Goal: Task Accomplishment & Management: Use online tool/utility

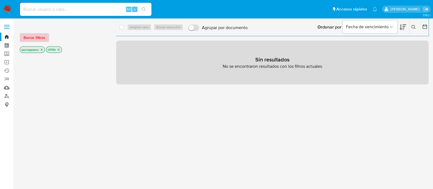
click at [45, 35] on button "Borrar filtros" at bounding box center [34, 37] width 29 height 9
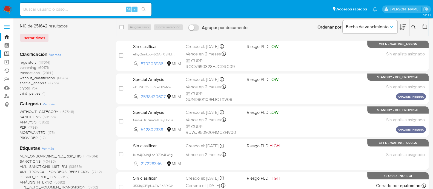
click at [8, 51] on label "Screening" at bounding box center [32, 54] width 65 height 8
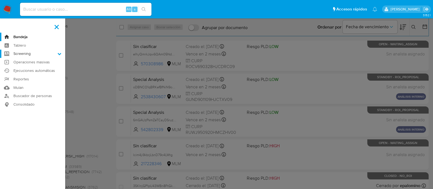
click at [0, 0] on input "Screening" at bounding box center [0, 0] width 0 height 0
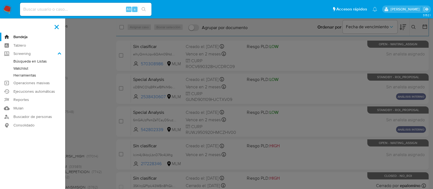
click at [22, 67] on link "Watchlist" at bounding box center [32, 68] width 65 height 7
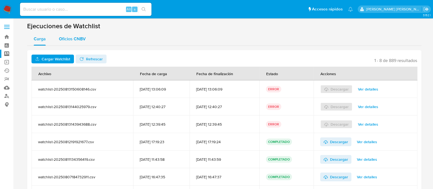
click at [70, 35] on div "Oficios CNBV" at bounding box center [72, 38] width 27 height 13
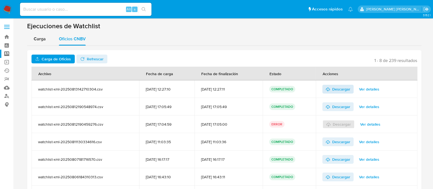
click at [336, 91] on span "Descargar" at bounding box center [338, 89] width 25 height 9
click at [38, 39] on span "Carga" at bounding box center [40, 39] width 12 height 6
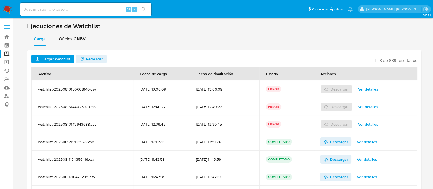
click at [60, 59] on span "Cargar Watchlist" at bounding box center [56, 59] width 29 height 9
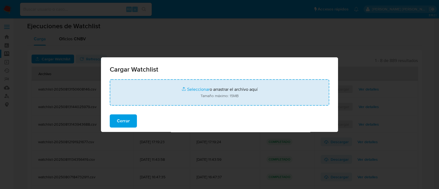
click at [198, 88] on input "file" at bounding box center [219, 92] width 219 height 26
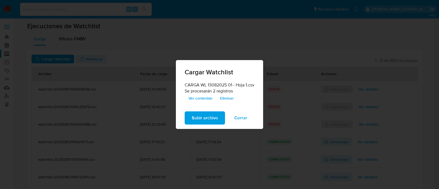
click at [193, 112] on span "Subir archivo" at bounding box center [205, 118] width 26 height 12
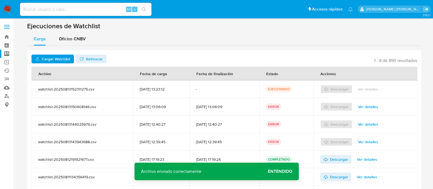
click at [286, 171] on span "Entendido" at bounding box center [280, 171] width 24 height 0
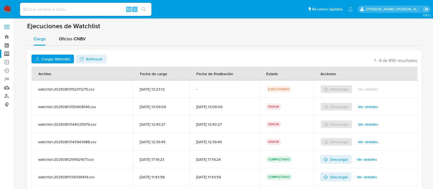
click at [91, 56] on span "Refrescar" at bounding box center [94, 59] width 17 height 9
click at [369, 90] on span "Ver detalles" at bounding box center [367, 89] width 20 height 8
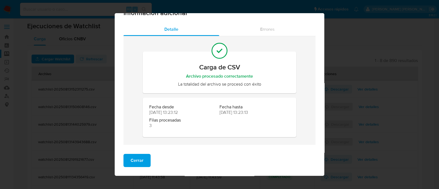
scroll to position [13, 0]
click at [134, 162] on span "Cerrar" at bounding box center [136, 160] width 13 height 12
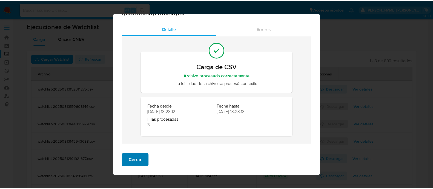
scroll to position [0, 0]
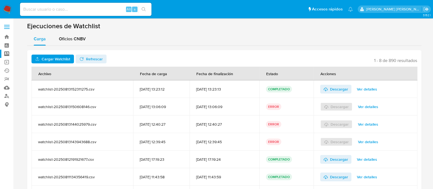
click at [196, 39] on div "Carga Oficios CNBV" at bounding box center [224, 38] width 395 height 13
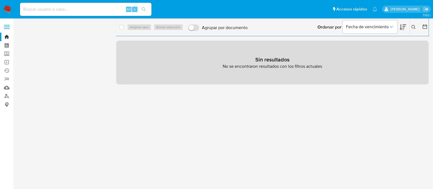
click at [35, 39] on span "Borrar filtros" at bounding box center [35, 38] width 22 height 8
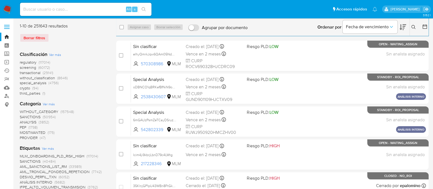
click at [37, 118] on span "SANCTIONS" at bounding box center [30, 116] width 21 height 5
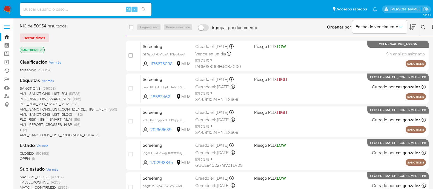
click at [25, 158] on span "OPEN" at bounding box center [25, 158] width 10 height 5
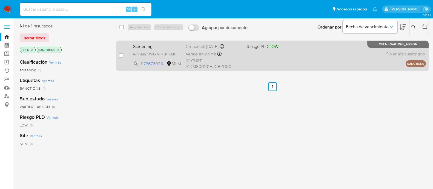
click at [279, 62] on div "Screening GPSybBi7DVlEsAHRljKrfo58 1176676038 MLM Riesgo PLD: LOW Creado el: 13…" at bounding box center [278, 56] width 295 height 28
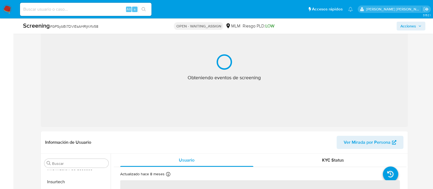
scroll to position [137, 0]
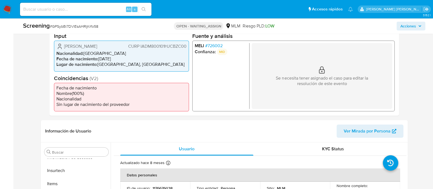
select select "10"
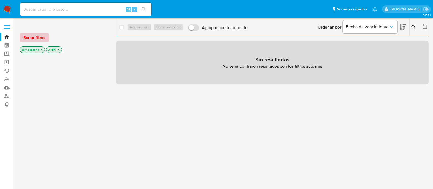
click at [33, 35] on span "Borrar filtros" at bounding box center [35, 38] width 22 height 8
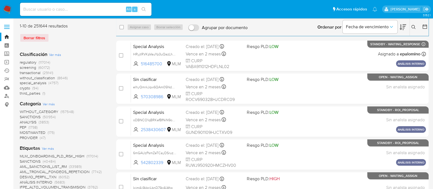
click at [38, 116] on span "SANCTIONS" at bounding box center [30, 116] width 21 height 5
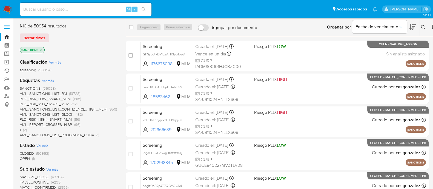
click at [26, 159] on span "OPEN" at bounding box center [25, 158] width 10 height 5
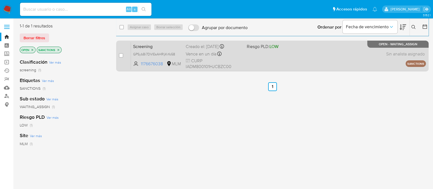
click at [283, 62] on div "Screening GPSybBi7DVlEsAHRljKrfo58 1176676038 MLM Riesgo PLD: LOW Creado el: 13…" at bounding box center [278, 56] width 295 height 28
click at [121, 55] on input "checkbox" at bounding box center [121, 55] width 4 height 4
checkbox input "true"
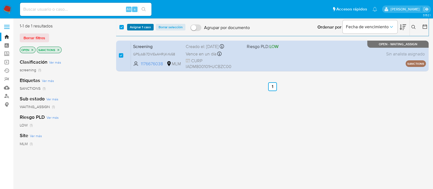
click at [138, 27] on span "Asignar 1 caso" at bounding box center [140, 26] width 21 height 5
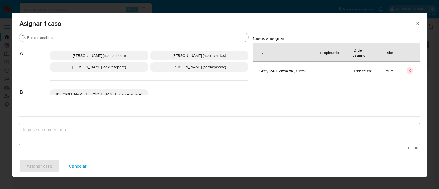
click at [199, 67] on span "Ana Maria Arriaga (aarriagasanc)" at bounding box center [198, 66] width 53 height 5
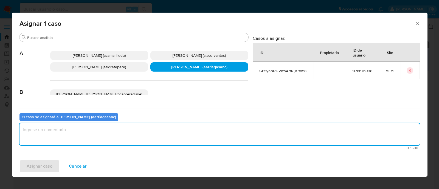
click at [172, 134] on textarea "assign-modal" at bounding box center [219, 134] width 400 height 22
type textarea "AMAS"
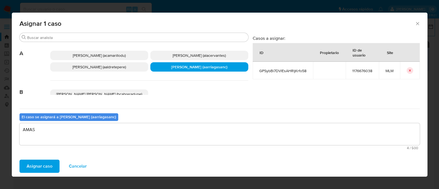
click at [30, 170] on span "Asignar caso" at bounding box center [40, 166] width 26 height 12
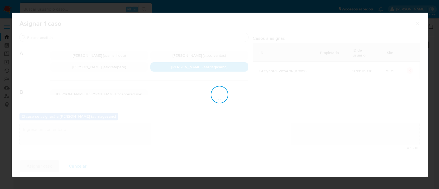
checkbox input "false"
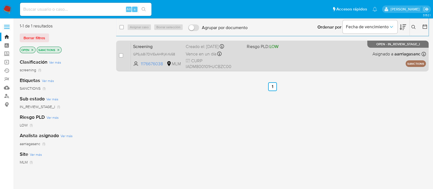
click at [271, 67] on div "Screening GPSybBi7DVlEsAHRljKrfo58 1176676038 MLM Riesgo PLD: LOW Creado el: 13…" at bounding box center [278, 56] width 295 height 28
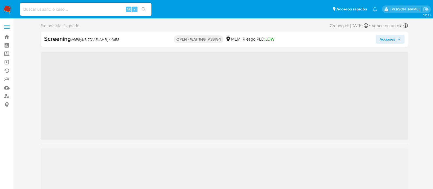
scroll to position [218, 0]
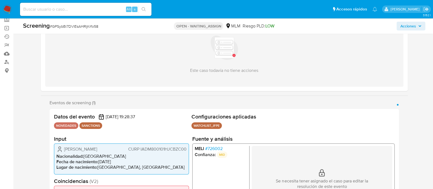
select select "10"
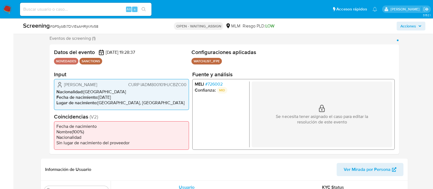
scroll to position [103, 0]
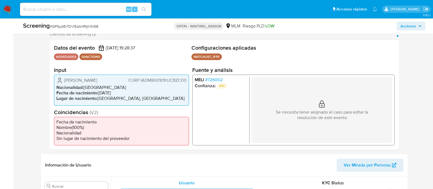
click at [175, 118] on ul "Fecha de nacimiento Nombre ( 100 %) Nacionalidad Sin lugar de nacimiento del pr…" at bounding box center [121, 131] width 135 height 29
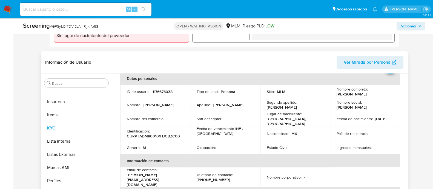
scroll to position [34, 0]
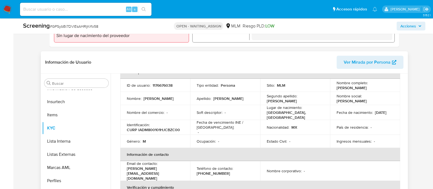
click at [206, 126] on p "Fecha de vencimiento INE / [GEOGRAPHIC_DATA] :" at bounding box center [225, 125] width 57 height 10
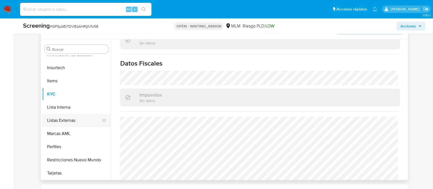
scroll to position [150, 0]
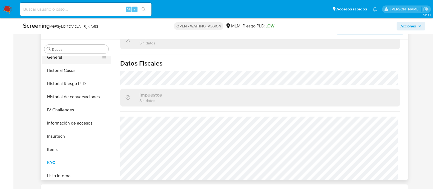
click at [57, 58] on button "General" at bounding box center [74, 57] width 64 height 13
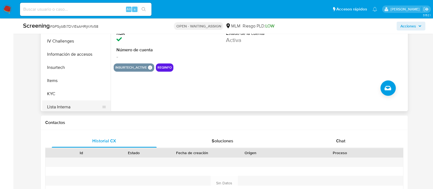
click at [62, 102] on button "Lista Interna" at bounding box center [74, 106] width 64 height 13
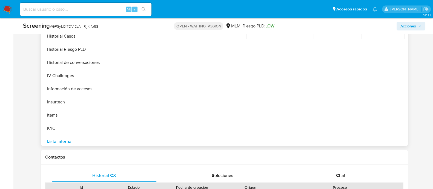
scroll to position [206, 0]
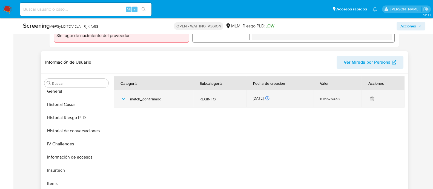
click at [126, 99] on icon "button" at bounding box center [123, 98] width 7 height 7
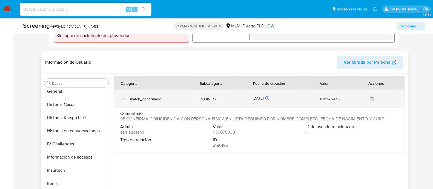
click at [123, 96] on icon "button" at bounding box center [123, 98] width 7 height 7
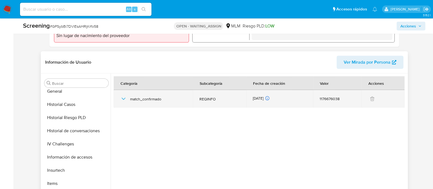
click at [125, 95] on div "match_confirmado" at bounding box center [153, 99] width 66 height 18
click at [125, 96] on icon "button" at bounding box center [123, 98] width 7 height 7
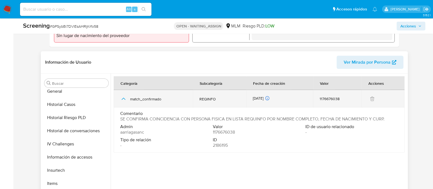
click at [119, 101] on td "match_confirmado" at bounding box center [153, 99] width 79 height 18
click at [124, 102] on icon "button" at bounding box center [123, 98] width 7 height 7
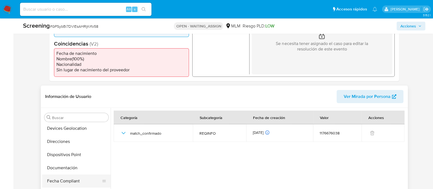
scroll to position [115, 0]
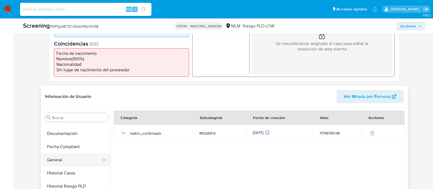
click at [63, 158] on button "General" at bounding box center [74, 159] width 64 height 13
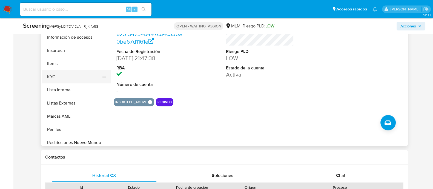
scroll to position [218, 0]
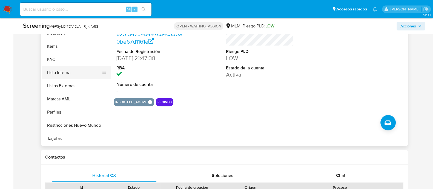
click at [64, 71] on button "Lista Interna" at bounding box center [74, 72] width 64 height 13
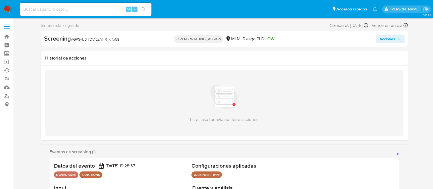
scroll to position [0, 0]
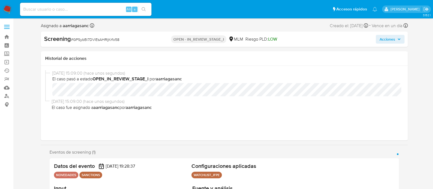
select select "10"
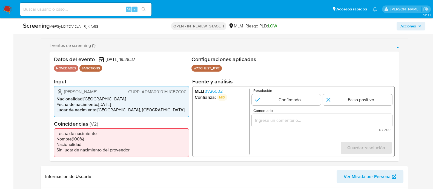
scroll to position [103, 0]
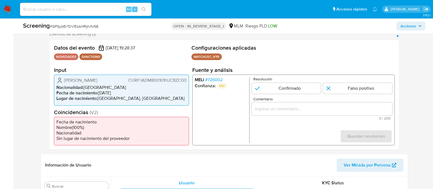
click at [259, 108] on input "Comentario" at bounding box center [322, 108] width 141 height 7
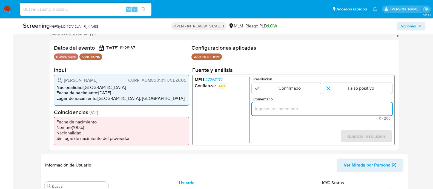
paste input "SE CONFIRMA COINCIDENCIA CON CLIENTE PERSONA FISICA EN LISTA LPB POR NOMBRE COM…"
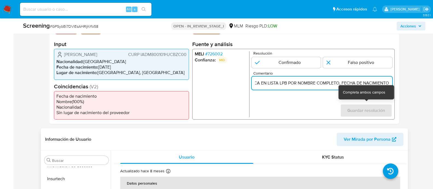
scroll to position [206, 0]
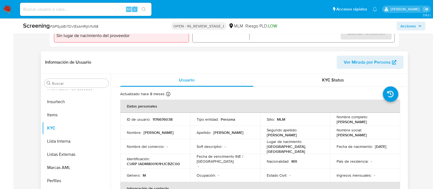
click at [221, 155] on p "Fecha de vencimiento INE / [GEOGRAPHIC_DATA] :" at bounding box center [225, 159] width 57 height 10
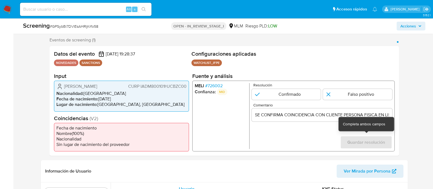
scroll to position [103, 0]
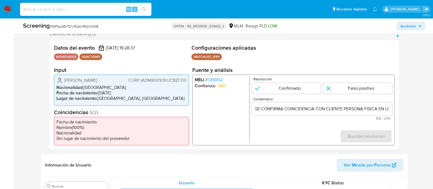
click at [325, 112] on input "SE CONFIRMA COINCIDENCIA CON CLIENTE PERSONA FISICA EN LISTA LPB POR NOMBRE COM…" at bounding box center [322, 108] width 141 height 7
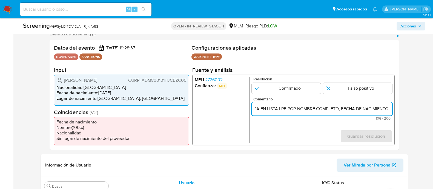
scroll to position [0, 119]
type input "SE CONFIRMA COINCIDENCIA CON CLIENTE PERSONA FISICA EN LISTA LPB POR NOMBRE COM…"
click at [286, 87] on input "1 de 1" at bounding box center [286, 88] width 69 height 11
radio input "true"
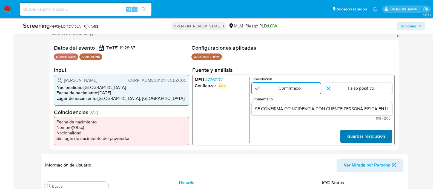
click at [350, 133] on span "Guardar resolución" at bounding box center [366, 136] width 38 height 12
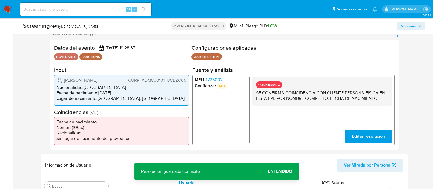
drag, startPoint x: 256, startPoint y: 96, endPoint x: 385, endPoint y: 103, distance: 128.5
click at [385, 103] on div "CONFIRMADO SE CONFIRMA COINCIDENCIA CON CLIENTE PERSONA FISICA EN LISTA LPB POR…" at bounding box center [322, 91] width 141 height 29
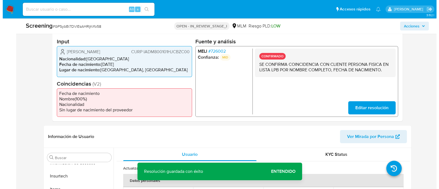
scroll to position [240, 0]
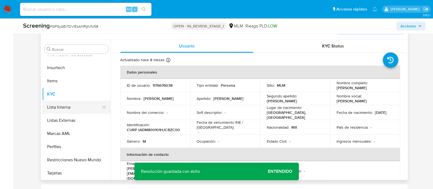
click at [73, 108] on button "Lista Interna" at bounding box center [74, 107] width 64 height 13
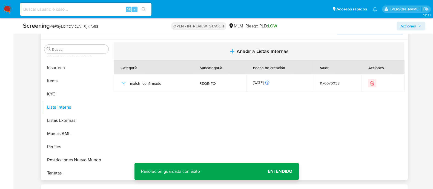
click at [260, 48] on span "Añadir a Listas Internas" at bounding box center [263, 51] width 52 height 6
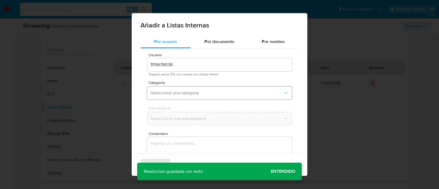
click at [196, 90] on button "Seleccioná una categoría" at bounding box center [219, 92] width 145 height 13
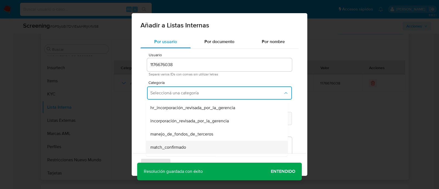
click at [177, 144] on span "match_confirmado" at bounding box center [168, 146] width 36 height 5
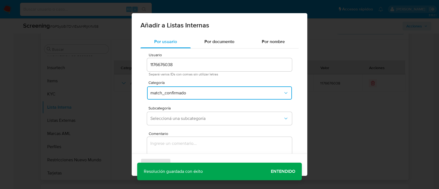
click at [182, 110] on div "Subcategoría Seleccioná una subcategoría" at bounding box center [219, 116] width 145 height 21
click at [181, 118] on span "Seleccioná una subcategoría" at bounding box center [216, 118] width 133 height 5
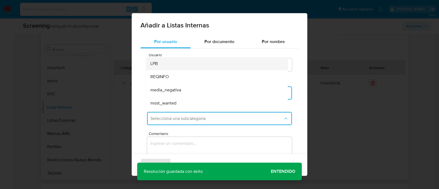
click at [177, 59] on div "LPB" at bounding box center [215, 63] width 130 height 13
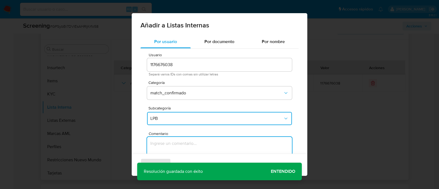
click at [172, 139] on textarea "Comentario" at bounding box center [219, 163] width 145 height 53
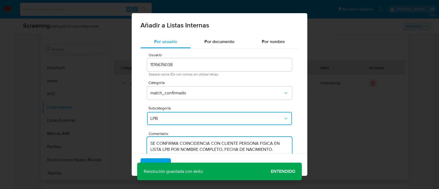
type textarea "SE CONFIRMA COINCIDENCIA CON CLIENTE PERSONA FISICA EN LISTA LPB POR NOMBRE COM…"
click at [288, 171] on div "Agregar Cancelar" at bounding box center [219, 165] width 175 height 22
click at [282, 172] on div "Agregar Cancelar" at bounding box center [219, 165] width 175 height 22
click at [280, 171] on div "Agregar Cancelar" at bounding box center [219, 165] width 175 height 22
click at [158, 162] on span "Agregar" at bounding box center [155, 165] width 16 height 12
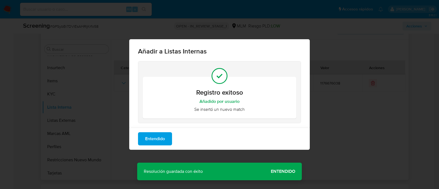
click at [149, 139] on span "Entendido" at bounding box center [155, 139] width 20 height 12
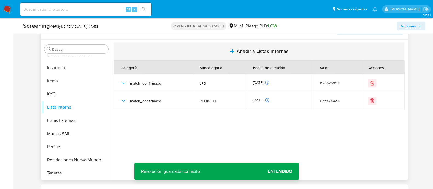
click at [264, 48] on span "Añadir a Listas Internas" at bounding box center [263, 51] width 52 height 6
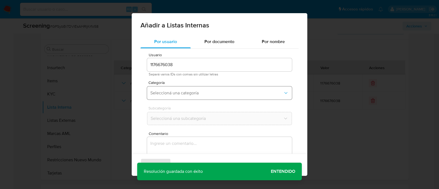
click at [194, 95] on span "Seleccioná una categoría" at bounding box center [216, 92] width 133 height 5
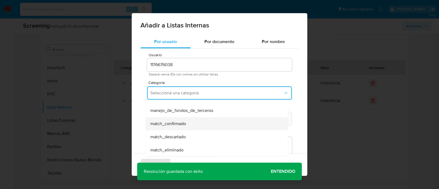
scroll to position [34, 0]
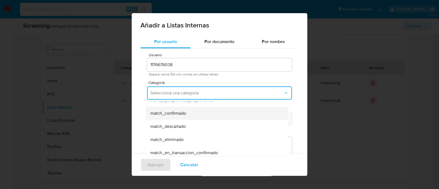
click at [188, 114] on div "match_confirmado" at bounding box center [215, 113] width 130 height 13
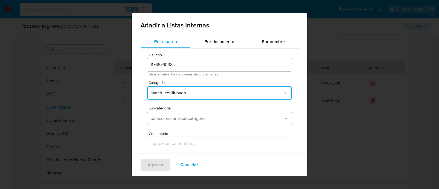
click at [187, 113] on button "Seleccioná una subcategoría" at bounding box center [219, 118] width 145 height 13
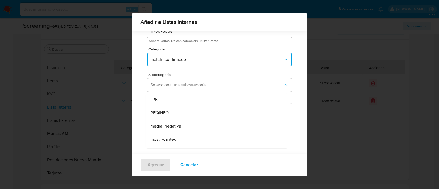
scroll to position [30, 0]
click at [185, 79] on button "Seleccioná una subcategoría" at bounding box center [219, 84] width 145 height 13
click at [184, 81] on button "Seleccioná una subcategoría" at bounding box center [219, 84] width 145 height 13
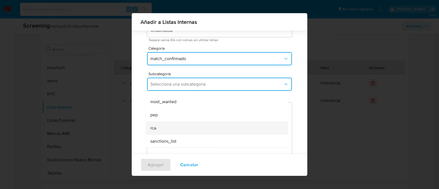
scroll to position [37, 0]
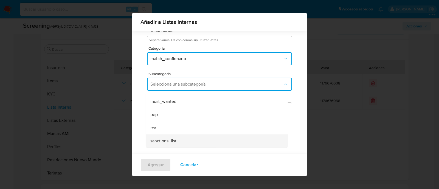
click at [168, 140] on span "sanctions_list" at bounding box center [163, 140] width 26 height 5
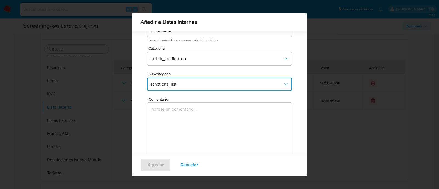
click at [172, 120] on textarea "Comentario" at bounding box center [219, 129] width 145 height 53
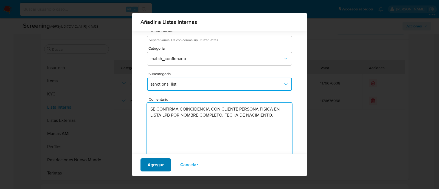
type textarea "SE CONFIRMA COINCIDENCIA CON CLIENTE PERSONA FISICA EN LISTA LPB POR NOMBRE COM…"
click at [155, 162] on span "Agregar" at bounding box center [155, 165] width 16 height 12
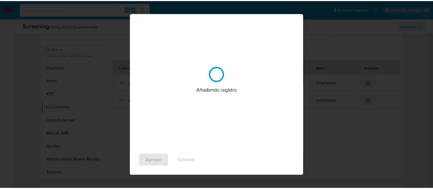
scroll to position [0, 0]
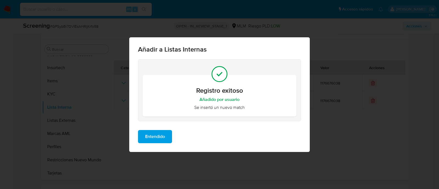
click at [156, 134] on span "Entendido" at bounding box center [155, 136] width 20 height 12
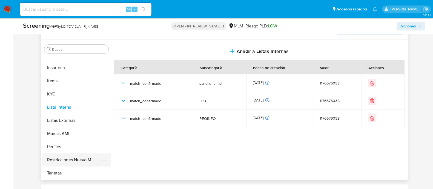
click at [69, 162] on button "Restricciones Nuevo Mundo" at bounding box center [74, 159] width 64 height 13
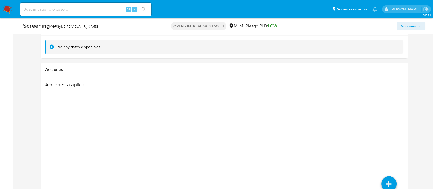
scroll to position [948, 0]
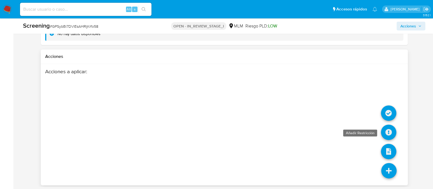
click at [388, 132] on icon at bounding box center [388, 131] width 15 height 15
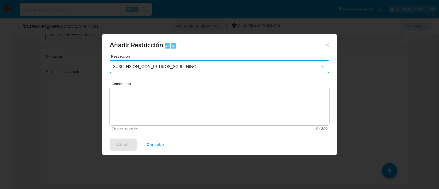
click at [219, 66] on span "SUSPENSION_CON_RETIROS_SCREENING" at bounding box center [216, 66] width 207 height 5
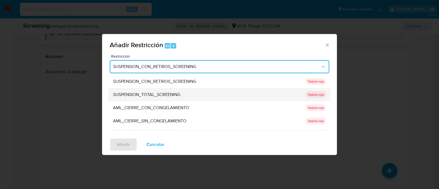
click at [153, 94] on span "SUSPENSION_TOTAL_SCREENING" at bounding box center [146, 94] width 67 height 5
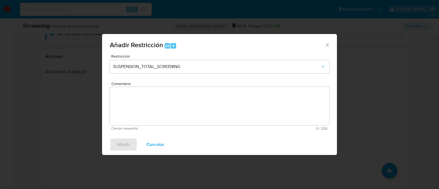
click at [152, 94] on textarea "Comentario" at bounding box center [219, 106] width 219 height 38
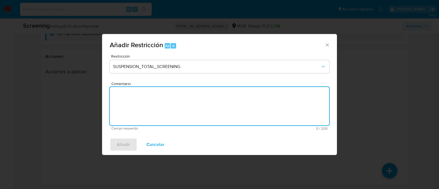
paste textarea "SE CONFIRMA COINCIDENCIA CON CLIENTE PERSONA FISICA EN LISTA LPB POR NOMBRE COM…"
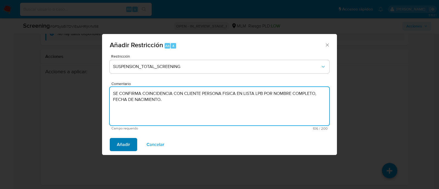
type textarea "SE CONFIRMA COINCIDENCIA CON CLIENTE PERSONA FISICA EN LISTA LPB POR NOMBRE COM…"
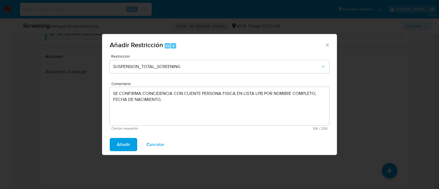
click at [121, 144] on span "Añadir" at bounding box center [123, 144] width 13 height 12
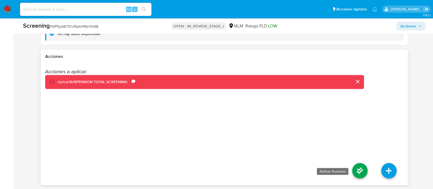
click at [359, 169] on icon at bounding box center [360, 170] width 15 height 15
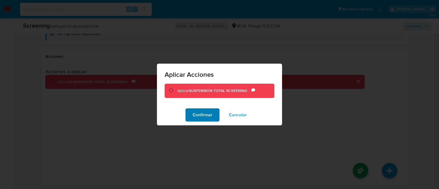
click at [208, 111] on span "Confirmar" at bounding box center [202, 115] width 20 height 12
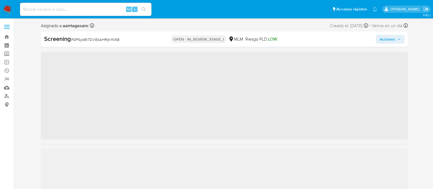
scroll to position [218, 0]
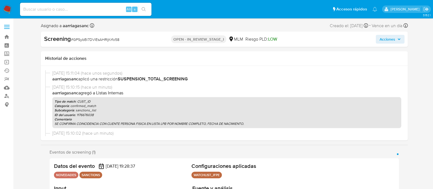
select select "10"
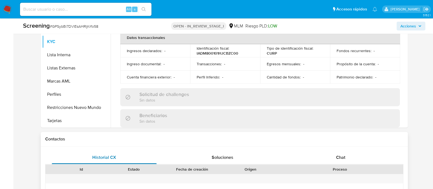
scroll to position [308, 0]
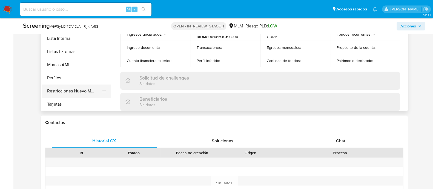
click at [90, 92] on button "Restricciones Nuevo Mundo" at bounding box center [74, 90] width 64 height 13
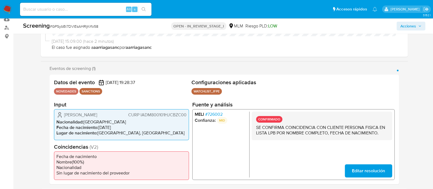
scroll to position [103, 0]
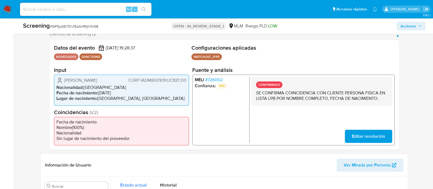
drag, startPoint x: 62, startPoint y: 81, endPoint x: 101, endPoint y: 80, distance: 38.9
click at [101, 80] on div "Michael Ibarra Diaz CURP IADM800101HJCBZC00" at bounding box center [121, 80] width 130 height 7
drag, startPoint x: 98, startPoint y: 94, endPoint x: 124, endPoint y: 92, distance: 26.1
click at [124, 92] on li "Fecha de nacimiento : 01/01/1980" at bounding box center [121, 92] width 130 height 5
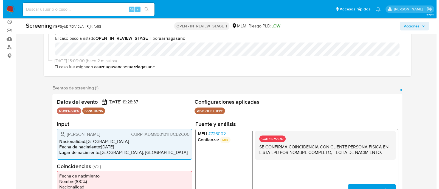
scroll to position [34, 0]
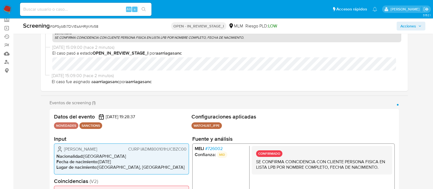
click at [405, 26] on span "Acciones" at bounding box center [409, 26] width 16 height 9
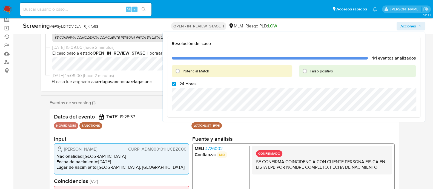
click at [174, 86] on div "1/1 eventos analizados Potencial Match Falso positivo 24 Horas" at bounding box center [293, 84] width 253 height 66
click at [175, 82] on input "24 Horas" at bounding box center [174, 84] width 4 height 4
checkbox input "false"
click at [178, 67] on input "Potencial Match" at bounding box center [178, 71] width 9 height 9
radio input "true"
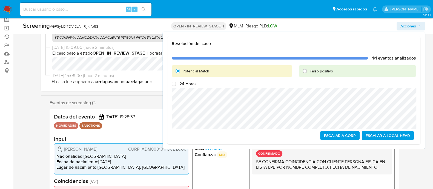
click at [376, 135] on span "Escalar a Local Head" at bounding box center [388, 136] width 44 height 8
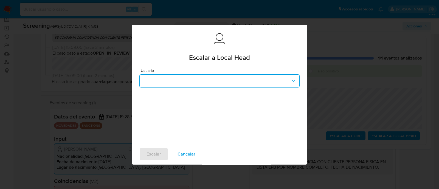
click at [211, 76] on button "button" at bounding box center [219, 80] width 160 height 13
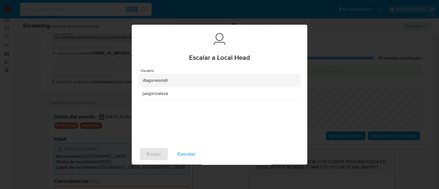
click at [172, 82] on div "dlagunesrodr" at bounding box center [218, 80] width 150 height 13
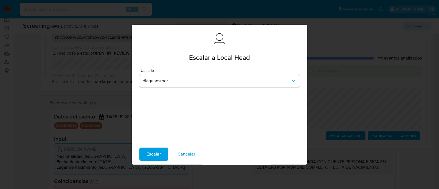
click at [151, 151] on span "Escalar" at bounding box center [153, 154] width 15 height 12
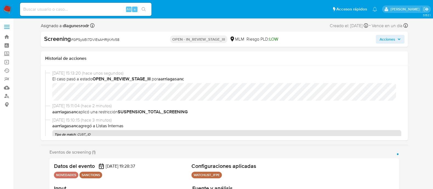
scroll to position [218, 0]
select select "10"
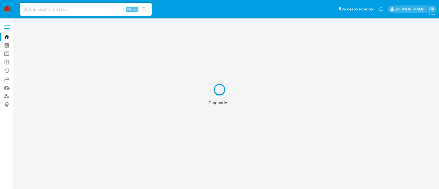
click at [7, 55] on div "Cargando..." at bounding box center [219, 94] width 439 height 189
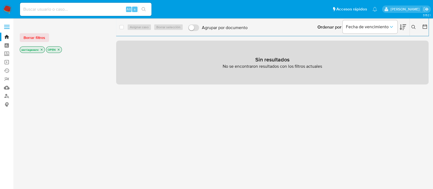
click at [36, 38] on span "Borrar filtros" at bounding box center [35, 38] width 22 height 8
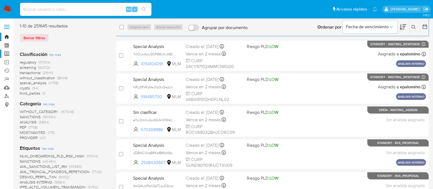
click at [7, 54] on label "Screening" at bounding box center [32, 54] width 65 height 8
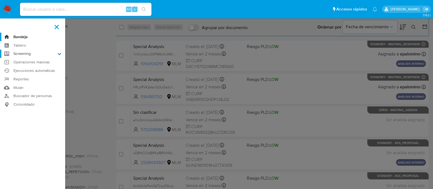
click at [0, 0] on input "Screening" at bounding box center [0, 0] width 0 height 0
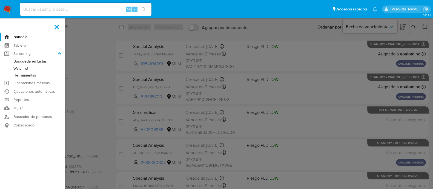
click at [24, 68] on link "Watchlist" at bounding box center [32, 68] width 65 height 7
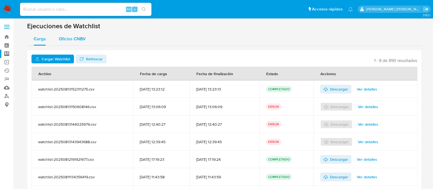
click at [79, 40] on span "Oficios CNBV" at bounding box center [72, 39] width 27 height 6
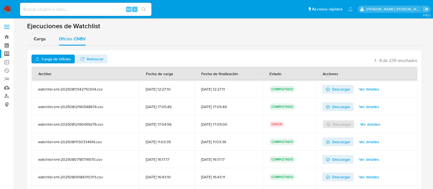
click at [67, 57] on span "Carga de Oficios" at bounding box center [56, 59] width 29 height 9
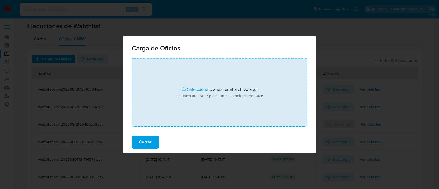
click at [191, 91] on input "file" at bounding box center [219, 92] width 175 height 69
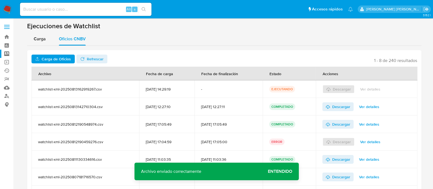
click at [283, 171] on span "Entendido" at bounding box center [280, 171] width 24 height 0
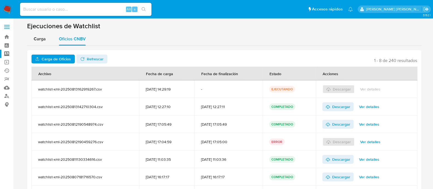
click at [88, 60] on span "Refrescar" at bounding box center [95, 59] width 17 height 9
click at [339, 90] on span "Descargar" at bounding box center [342, 89] width 18 height 9
